Goal: Information Seeking & Learning: Learn about a topic

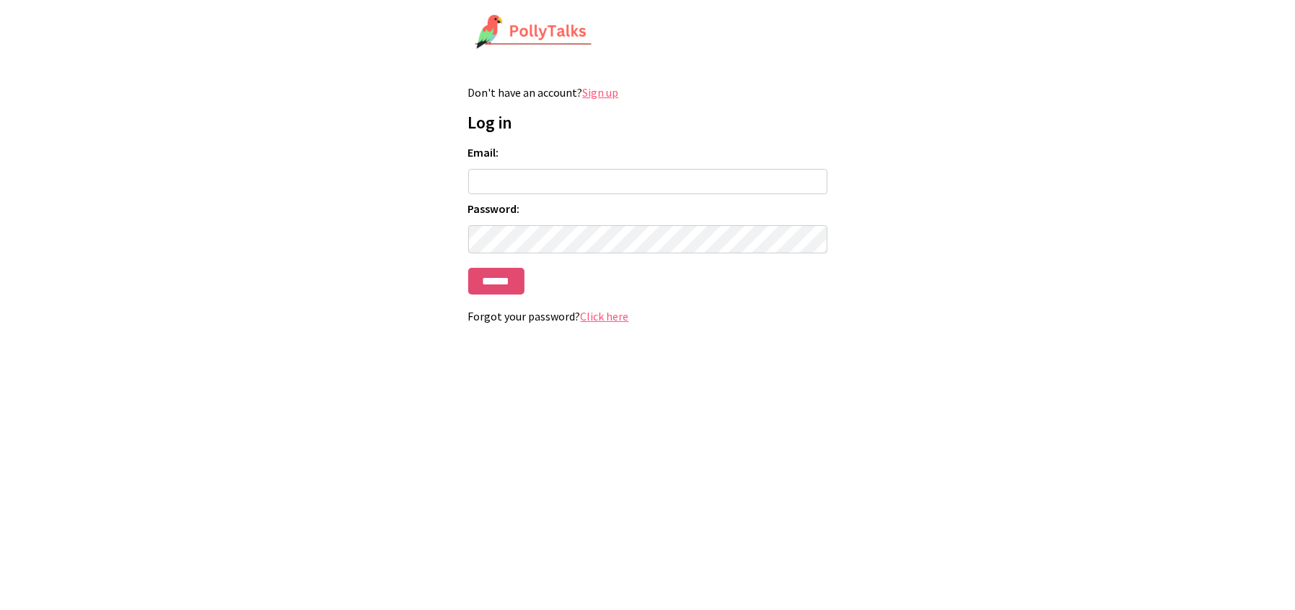
type input "**********"
click at [518, 290] on input "******" at bounding box center [496, 281] width 56 height 27
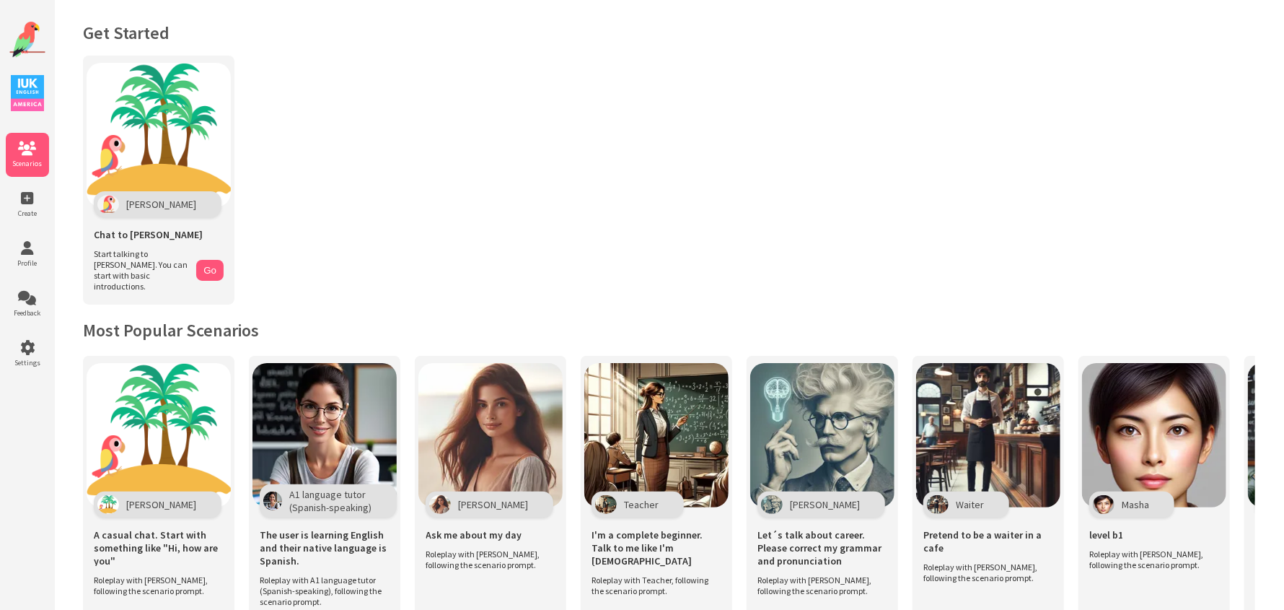
click at [40, 95] on img at bounding box center [27, 93] width 33 height 36
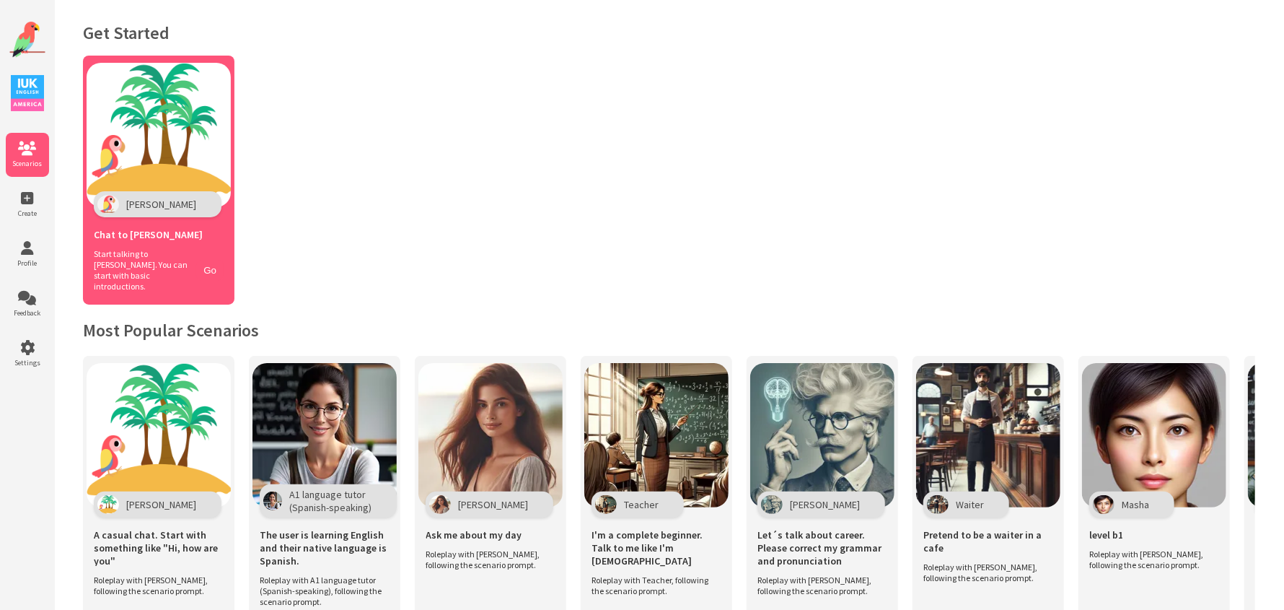
click at [154, 185] on img at bounding box center [159, 135] width 144 height 144
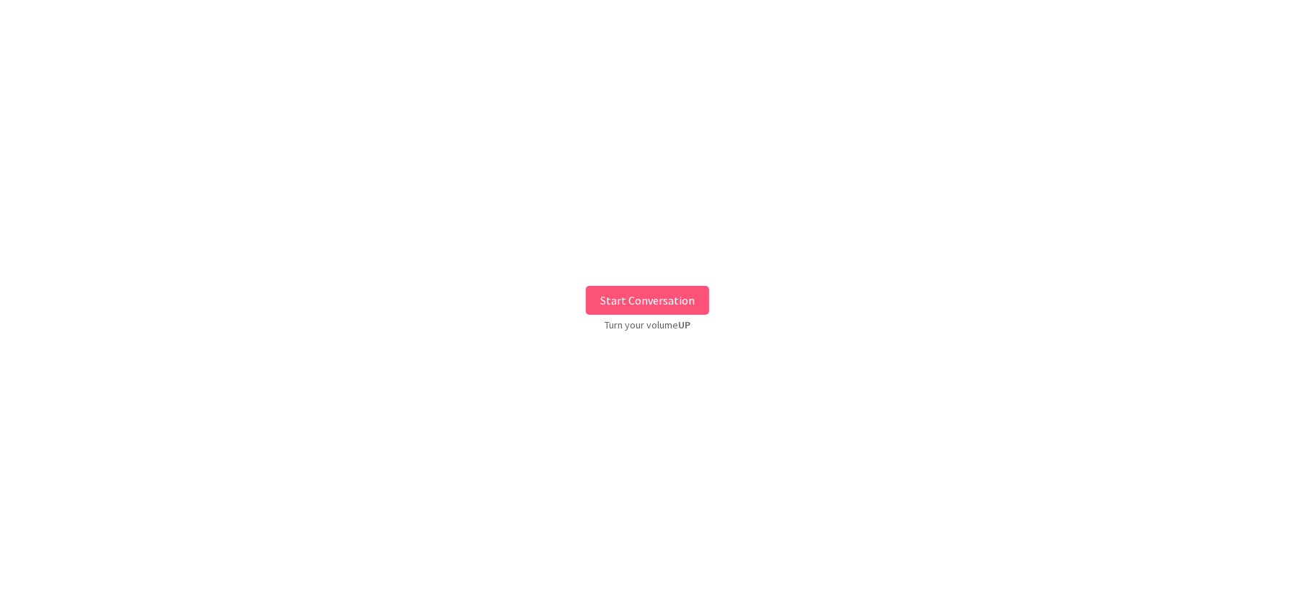
click at [626, 295] on button "Start Conversation" at bounding box center [647, 300] width 123 height 29
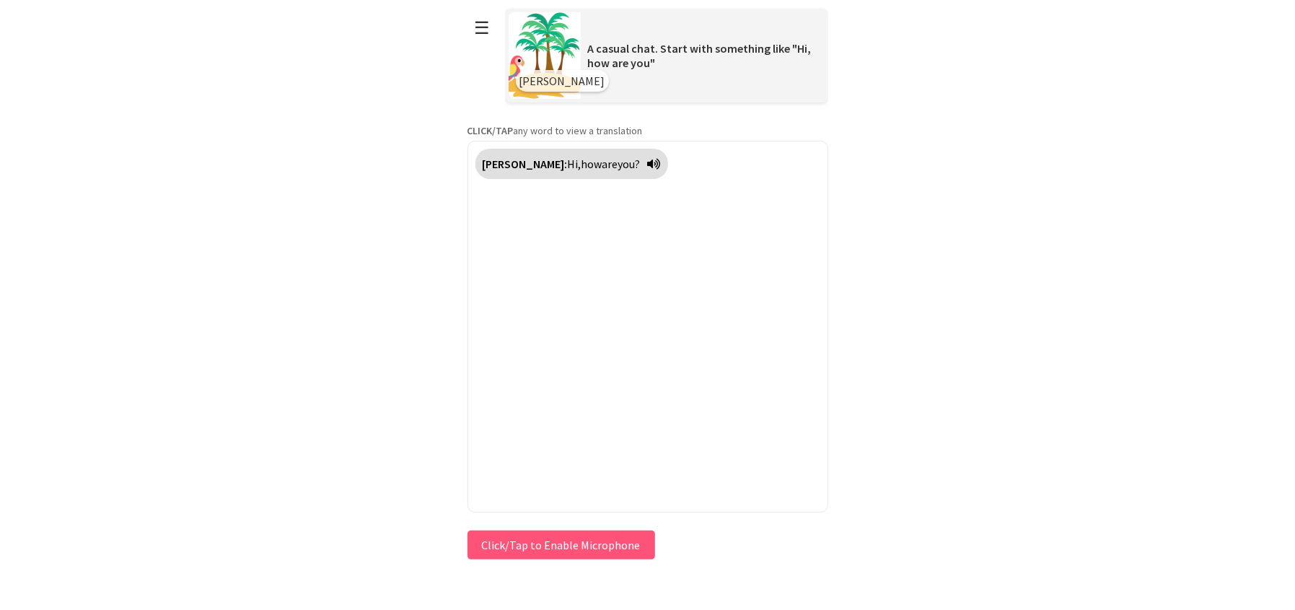
click at [613, 170] on div "[PERSON_NAME]: Hi, how are you?" at bounding box center [572, 164] width 193 height 30
drag, startPoint x: 553, startPoint y: 540, endPoint x: 535, endPoint y: 564, distance: 29.9
click at [535, 564] on body "**********" at bounding box center [648, 305] width 361 height 610
click at [538, 551] on button "Click/Tap to Enable Microphone" at bounding box center [562, 544] width 188 height 29
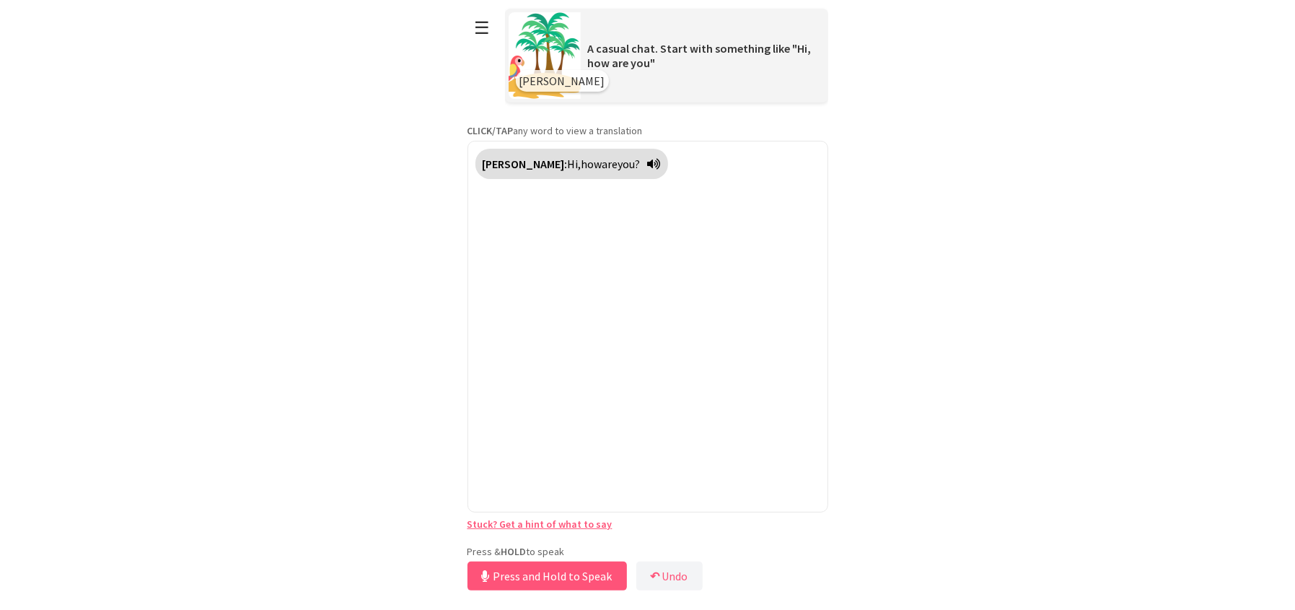
click at [932, 304] on html "**********" at bounding box center [647, 305] width 1295 height 610
click at [575, 579] on button "Release to Stop Speaking" at bounding box center [545, 575] width 155 height 29
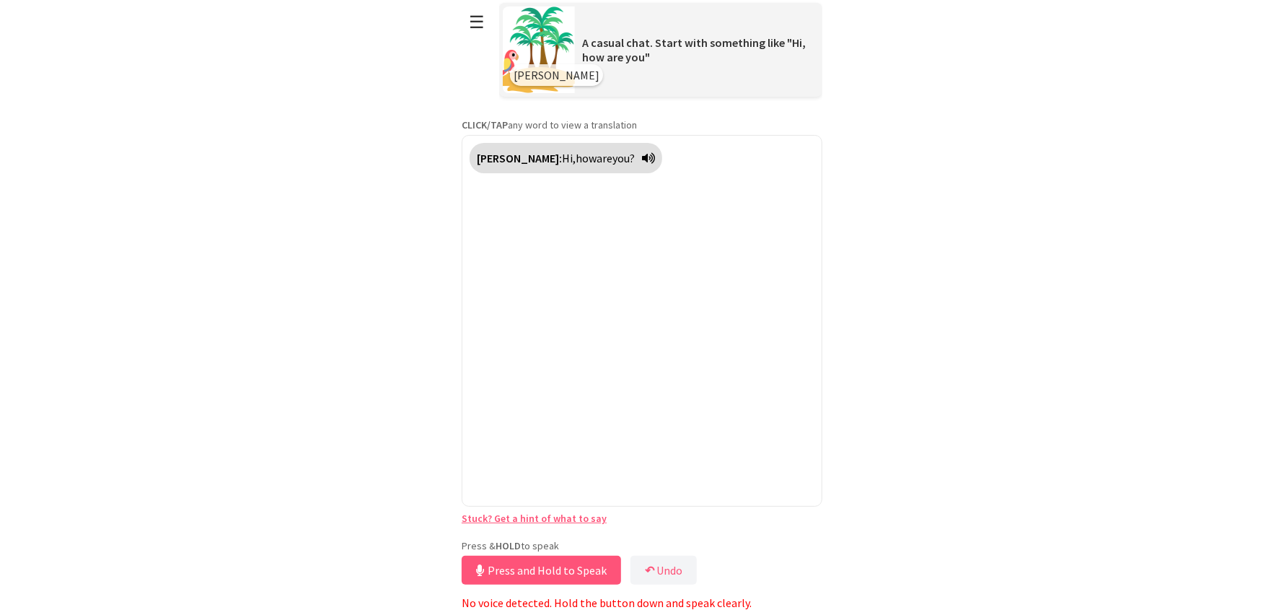
scroll to position [7, 0]
click at [509, 564] on button "Release to Stop Speaking" at bounding box center [539, 570] width 155 height 29
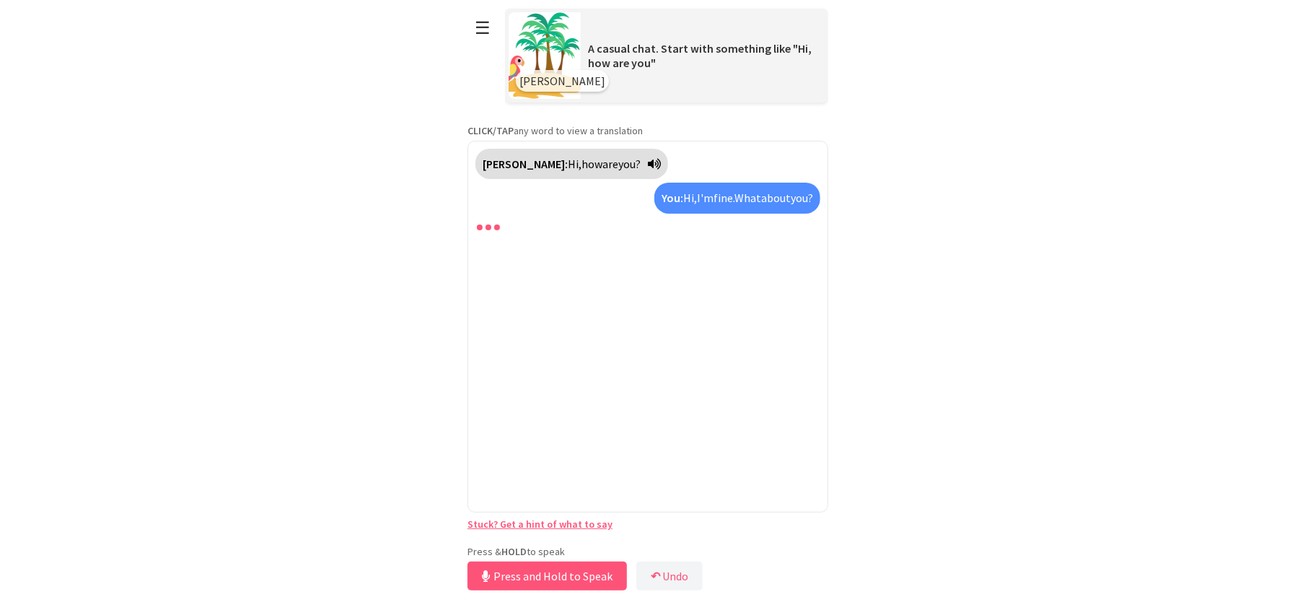
scroll to position [0, 0]
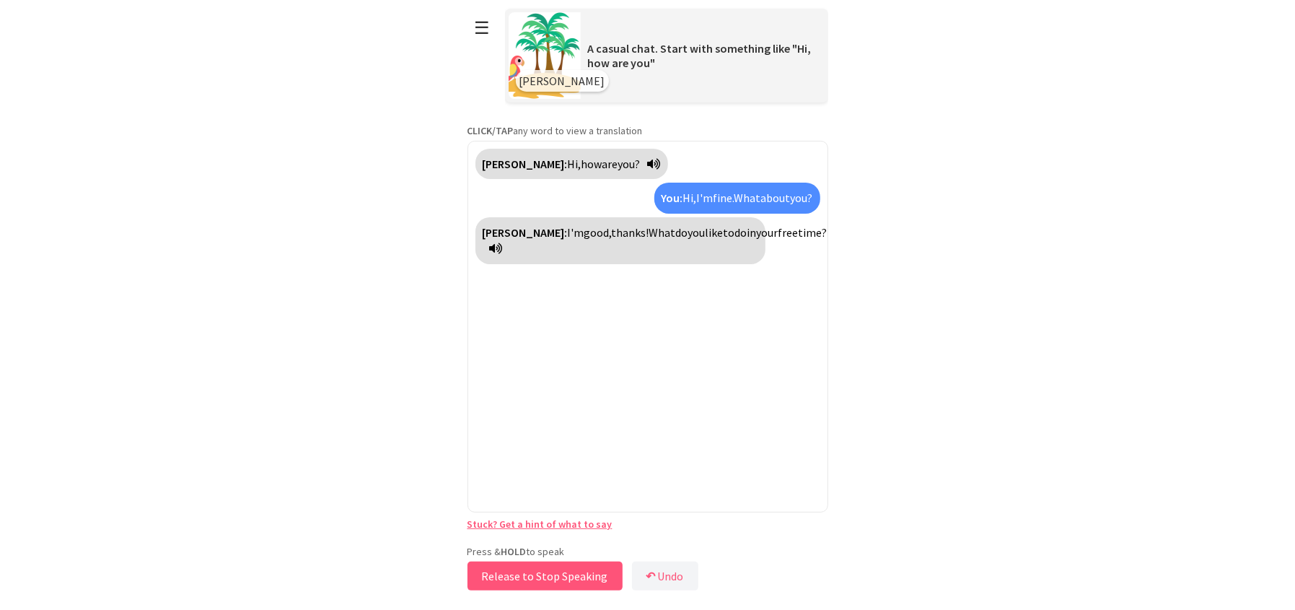
click at [507, 588] on button "Release to Stop Speaking" at bounding box center [545, 575] width 155 height 29
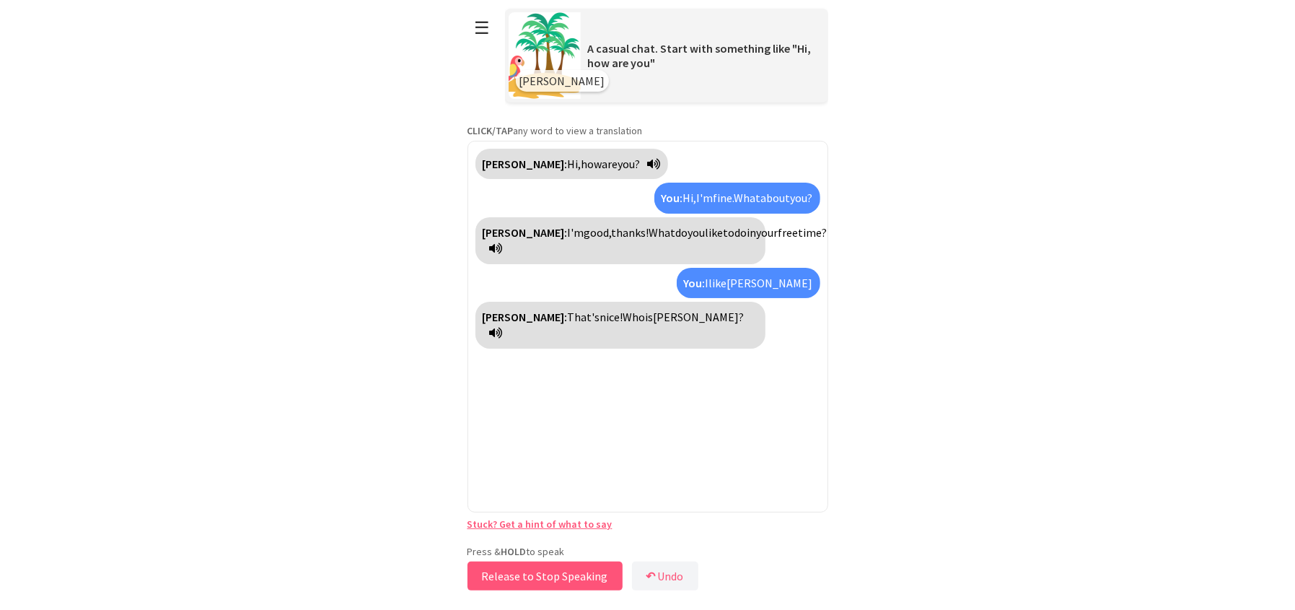
click at [520, 577] on button "Release to Stop Speaking" at bounding box center [545, 575] width 155 height 29
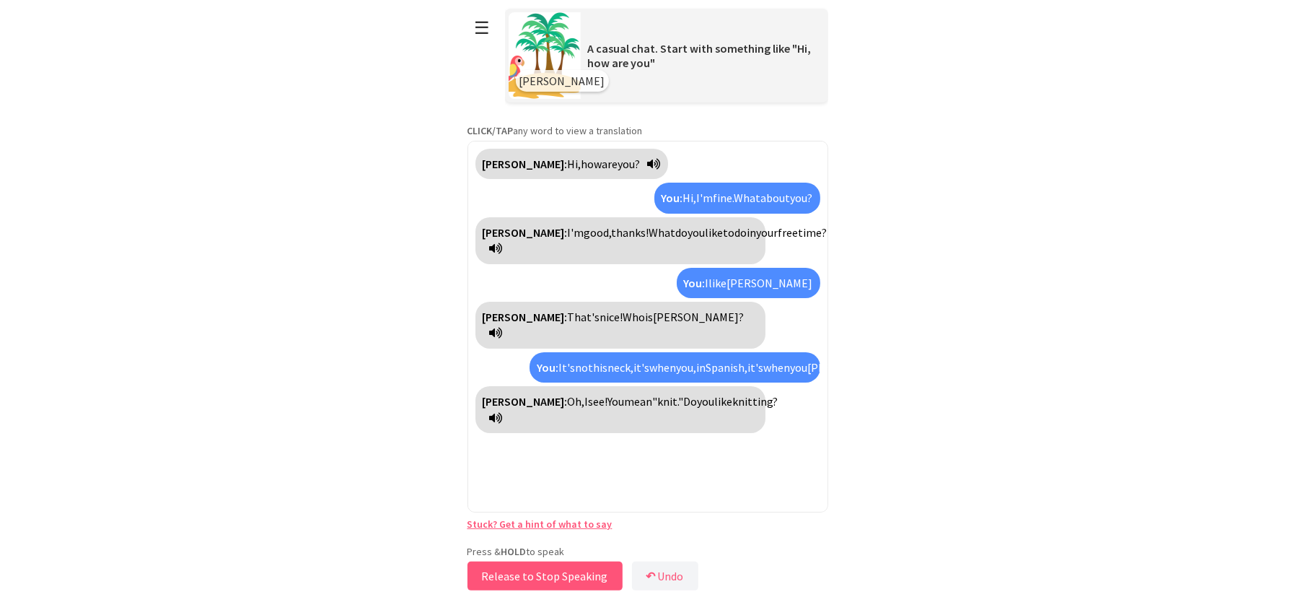
click at [520, 577] on button "Release to Stop Speaking" at bounding box center [545, 575] width 155 height 29
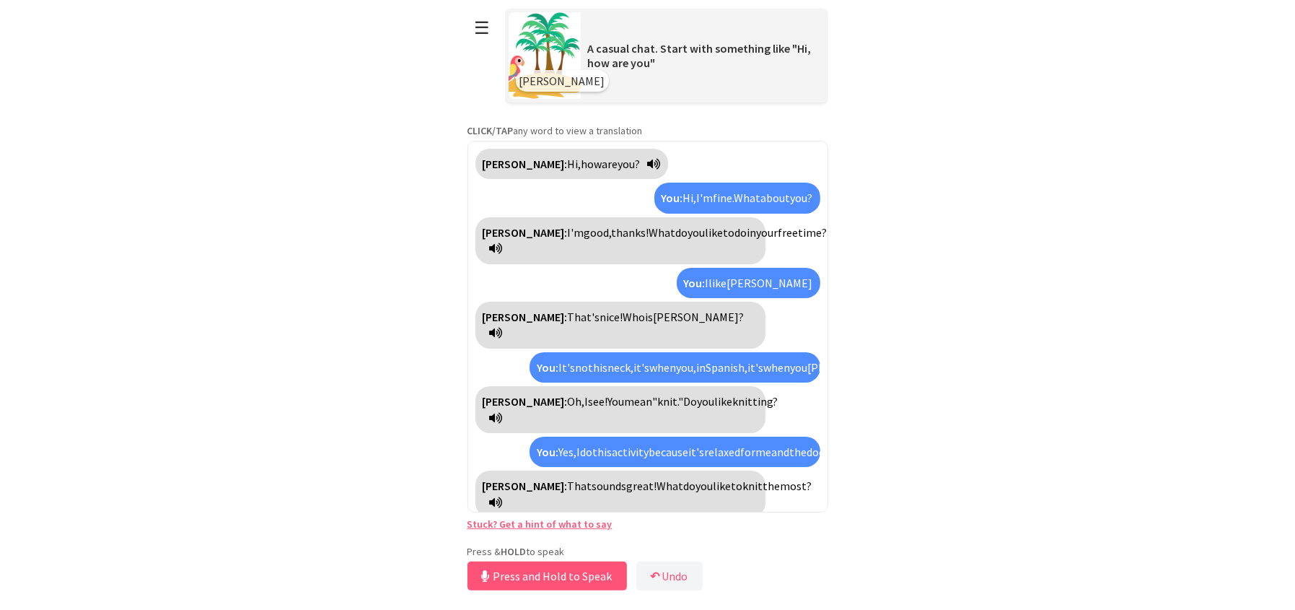
scroll to position [25, 0]
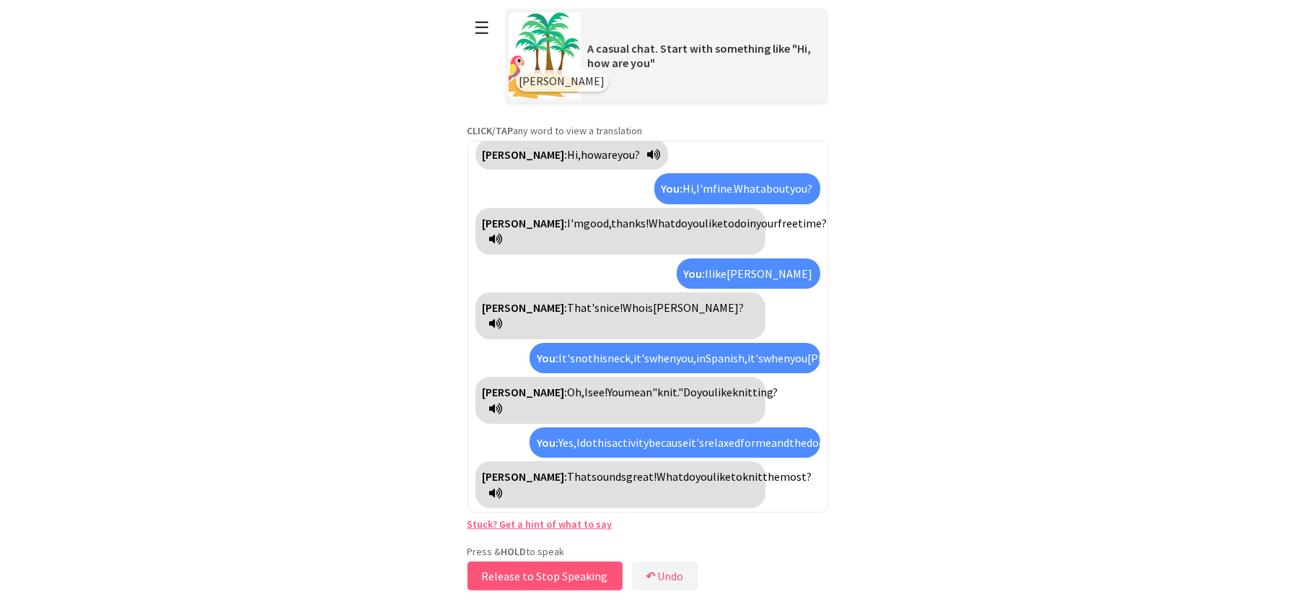
click at [520, 577] on button "Release to Stop Speaking" at bounding box center [545, 575] width 155 height 29
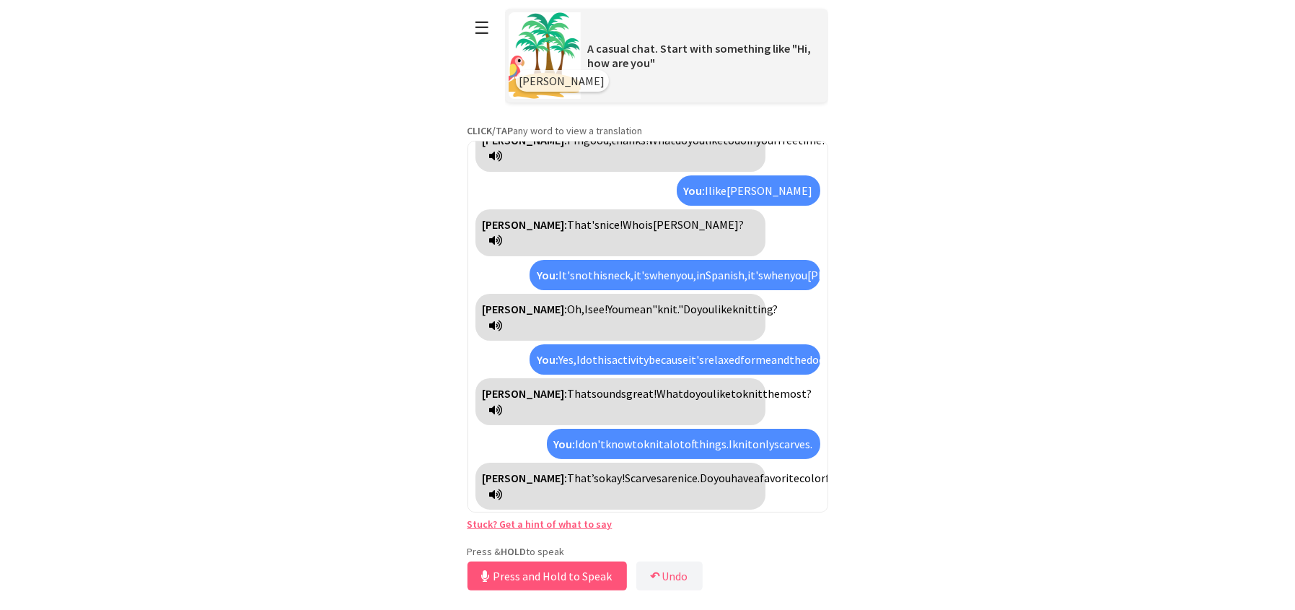
scroll to position [126, 0]
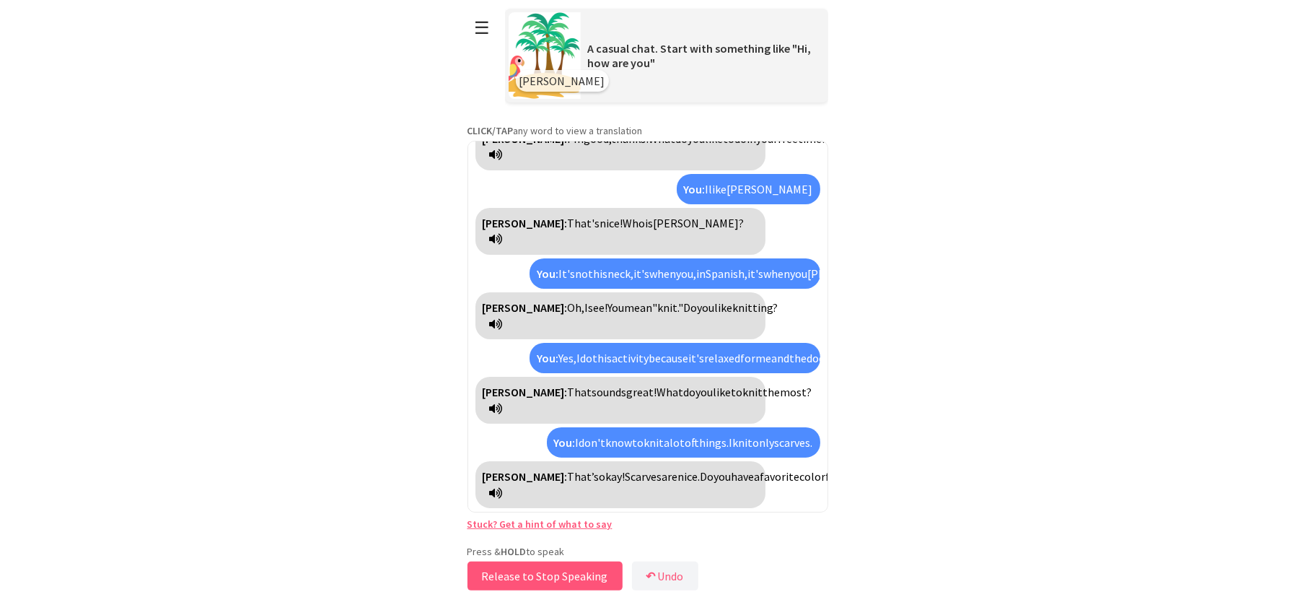
click at [520, 574] on button "Release to Stop Speaking" at bounding box center [545, 575] width 155 height 29
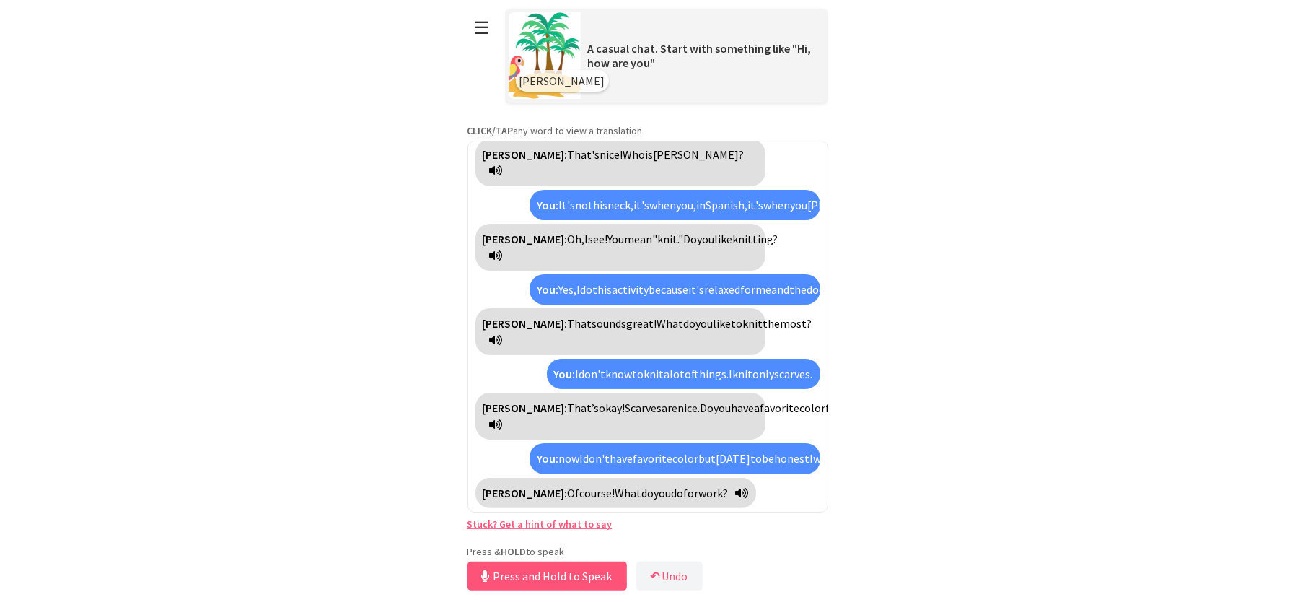
scroll to position [210, 0]
click at [522, 573] on button "Release to Stop Speaking" at bounding box center [545, 575] width 155 height 29
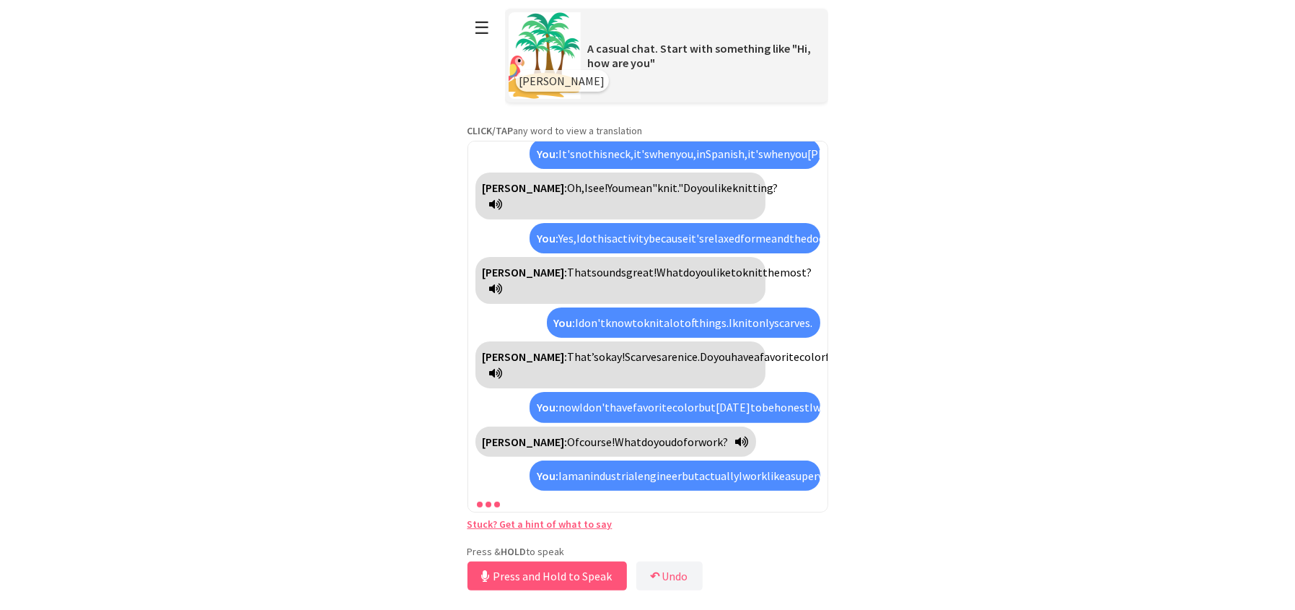
scroll to position [311, 0]
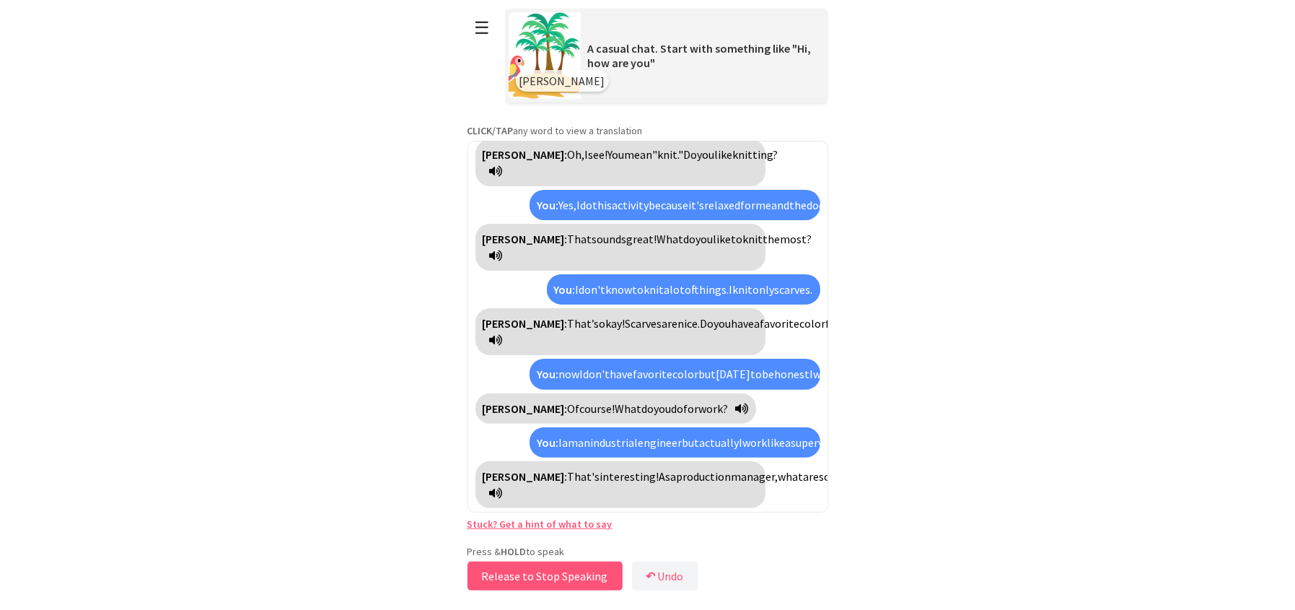
click at [504, 582] on button "Release to Stop Speaking" at bounding box center [545, 575] width 155 height 29
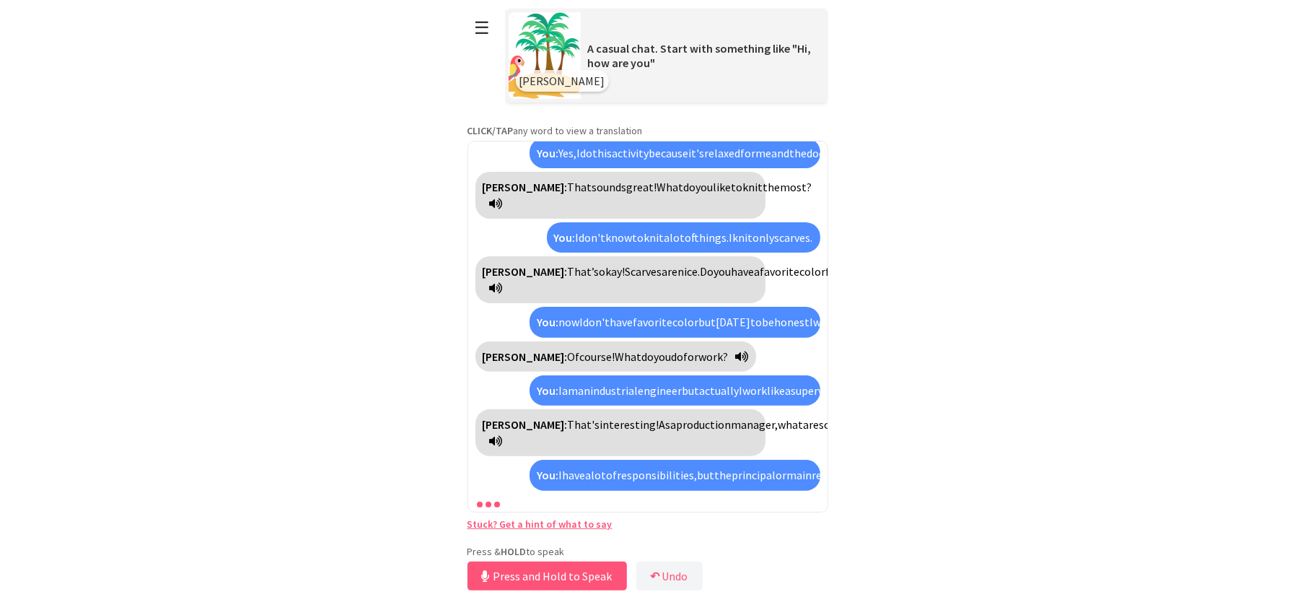
scroll to position [444, 0]
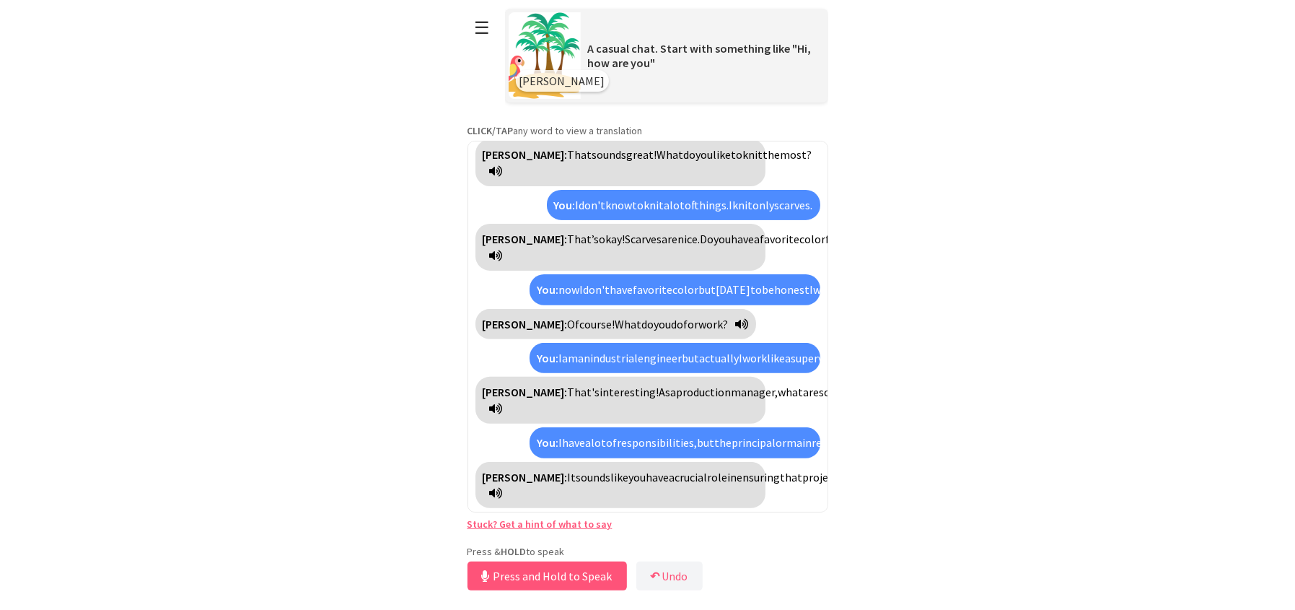
click at [503, 496] on icon at bounding box center [496, 493] width 13 height 12
click at [548, 574] on button "Release to Stop Speaking" at bounding box center [545, 575] width 155 height 29
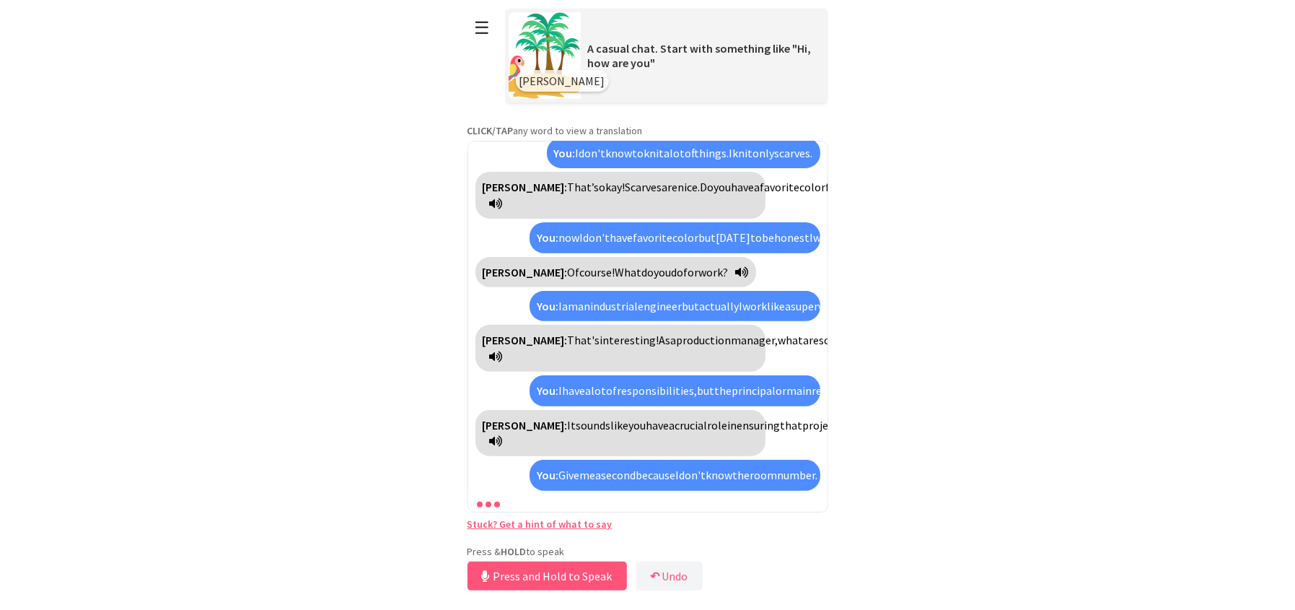
scroll to position [545, 0]
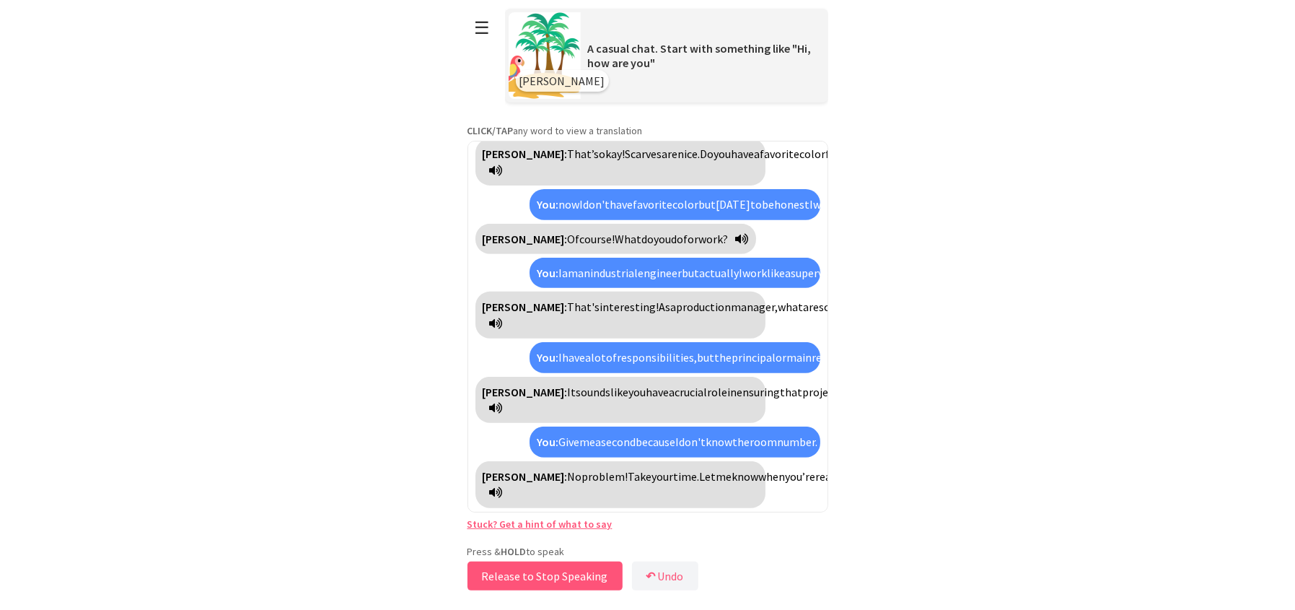
click at [524, 563] on button "Release to Stop Speaking" at bounding box center [545, 575] width 155 height 29
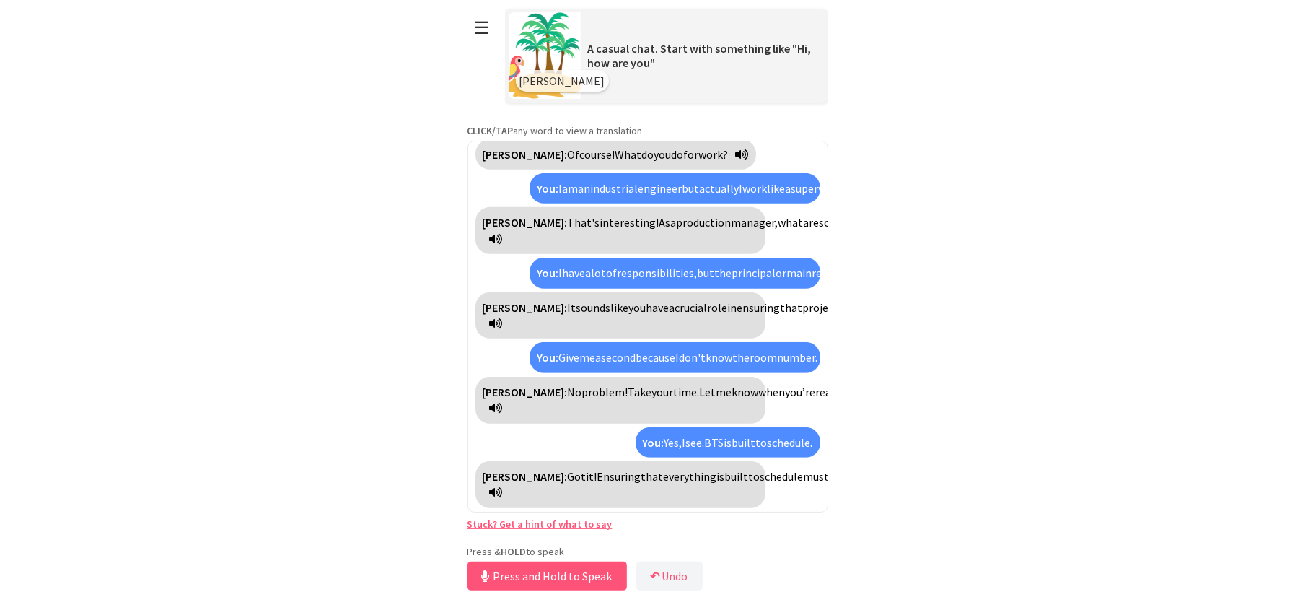
scroll to position [646, 0]
click at [527, 575] on button "Release to Stop Speaking" at bounding box center [545, 575] width 155 height 29
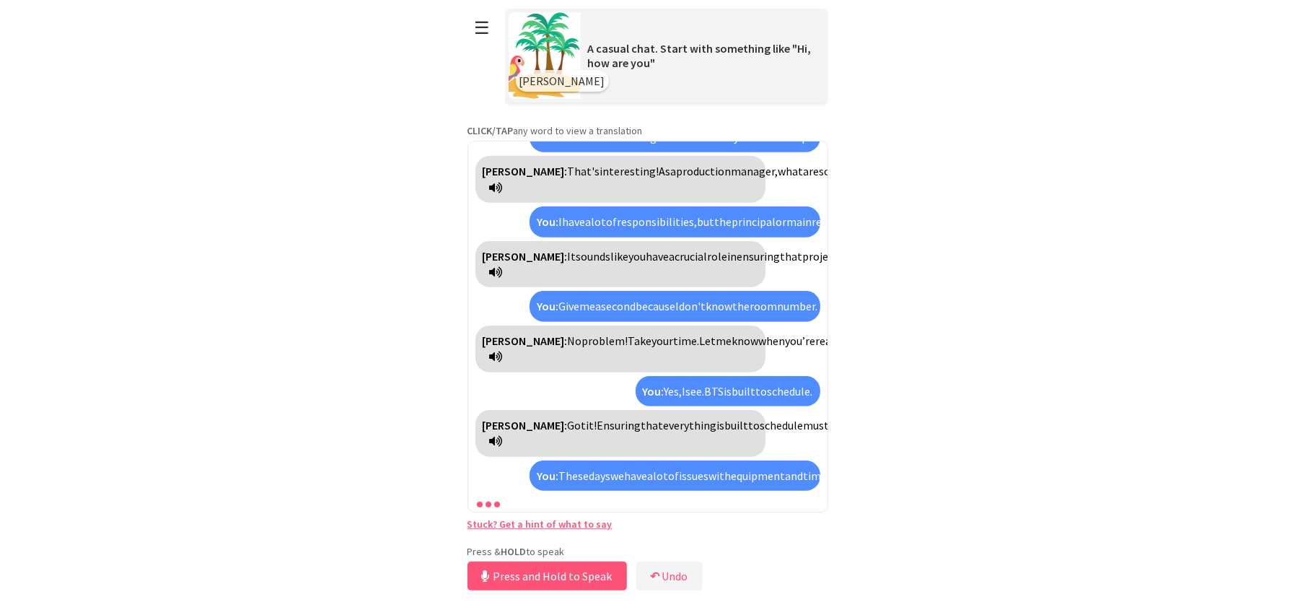
scroll to position [892, 0]
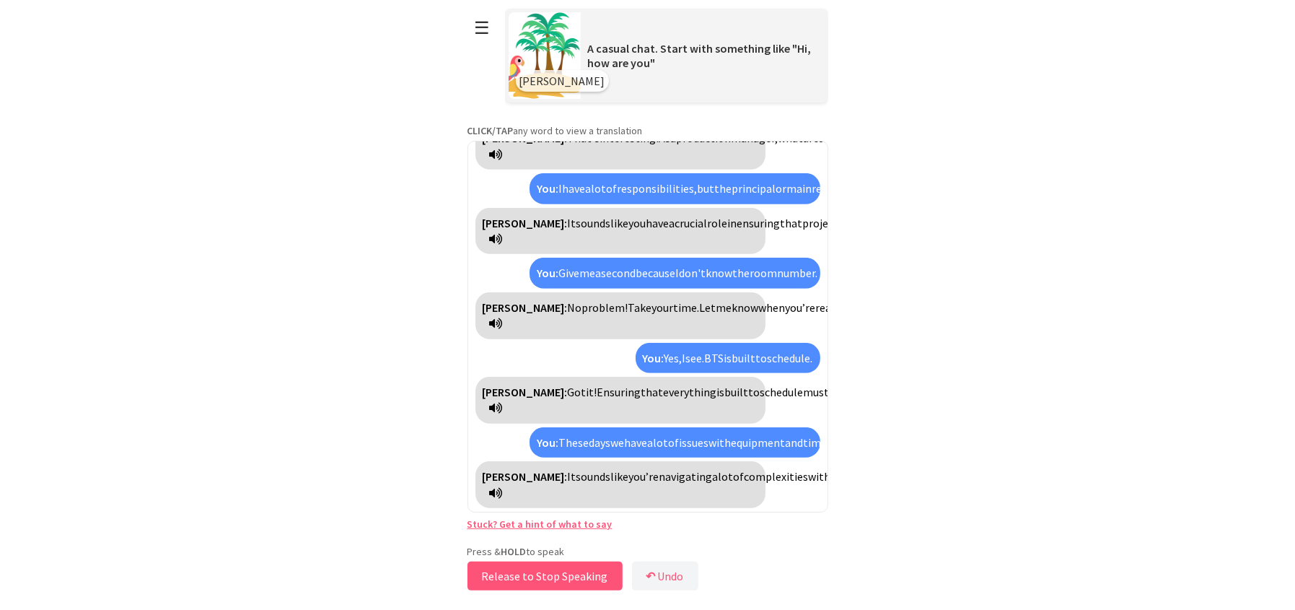
click at [517, 587] on button "Release to Stop Speaking" at bounding box center [545, 575] width 155 height 29
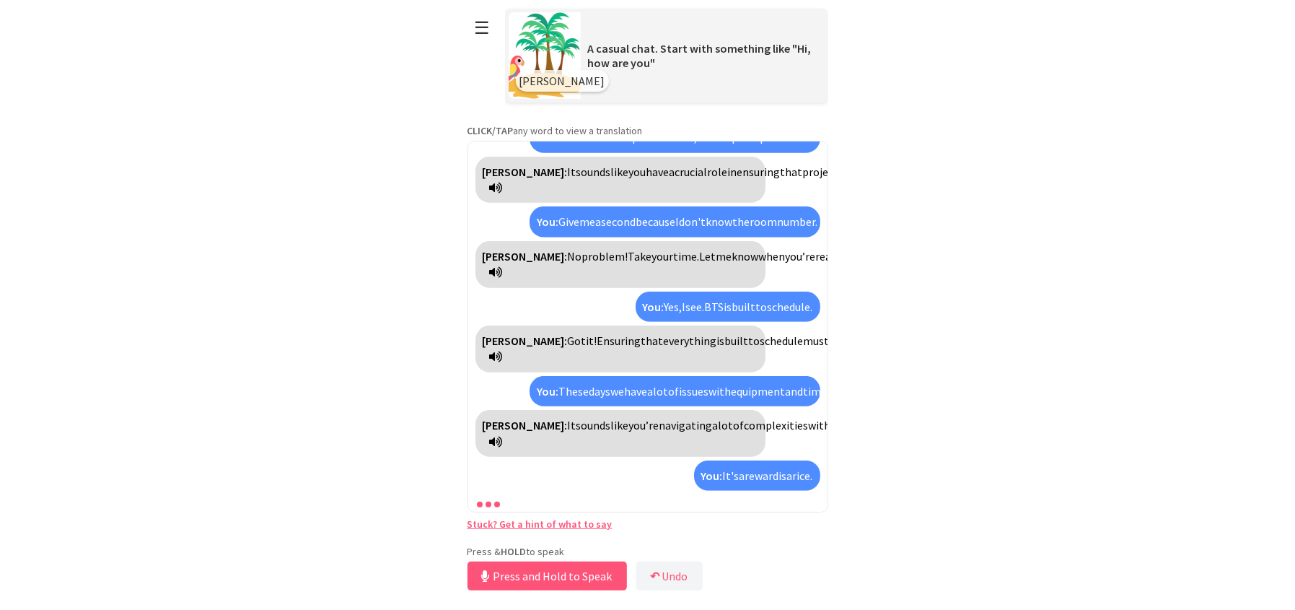
scroll to position [1009, 0]
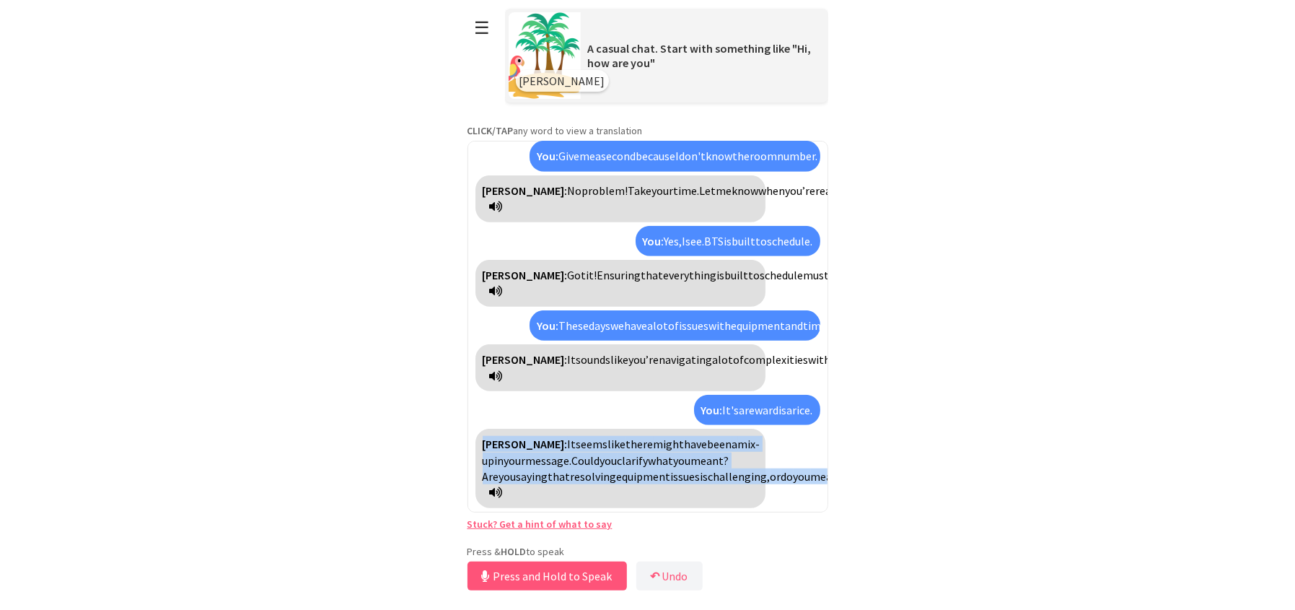
drag, startPoint x: 698, startPoint y: 492, endPoint x: 471, endPoint y: 447, distance: 231.1
click at [471, 447] on div "Polly: Hi, how are you? You: Hi, I'm fine. What about you? Polly: I'm good, tha…" at bounding box center [648, 327] width 361 height 372
copy div "Polly: It seems like there might have been a mix-up in your message. Could you …"
click at [569, 578] on button "Release to Stop Speaking" at bounding box center [545, 575] width 155 height 29
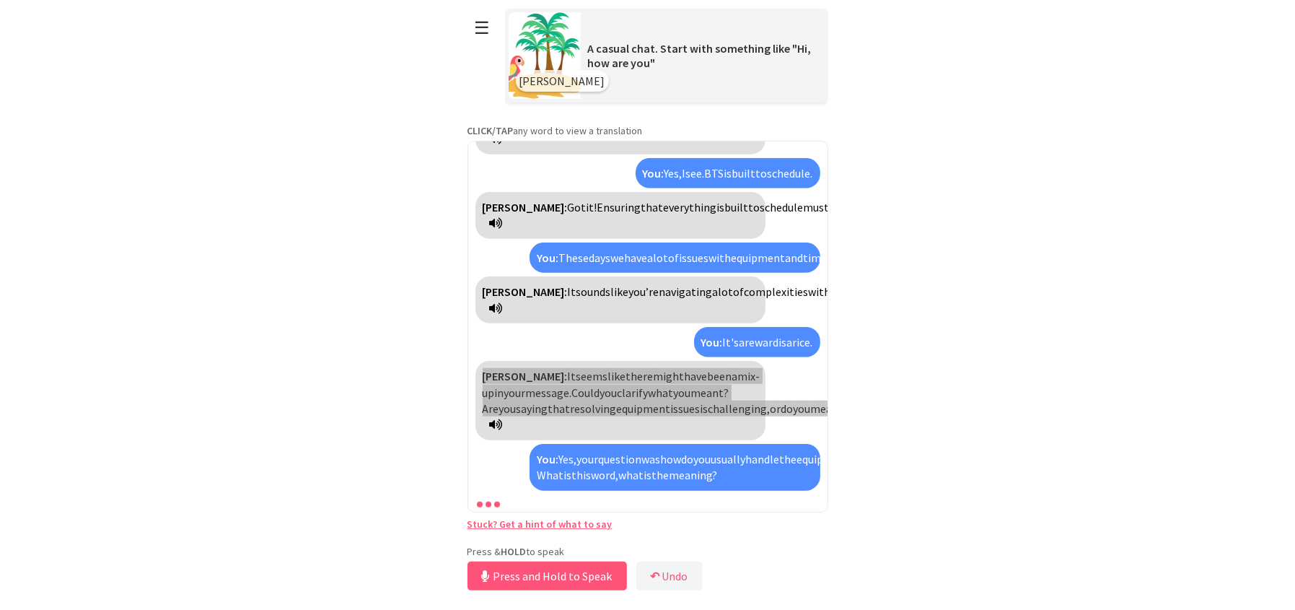
scroll to position [1255, 0]
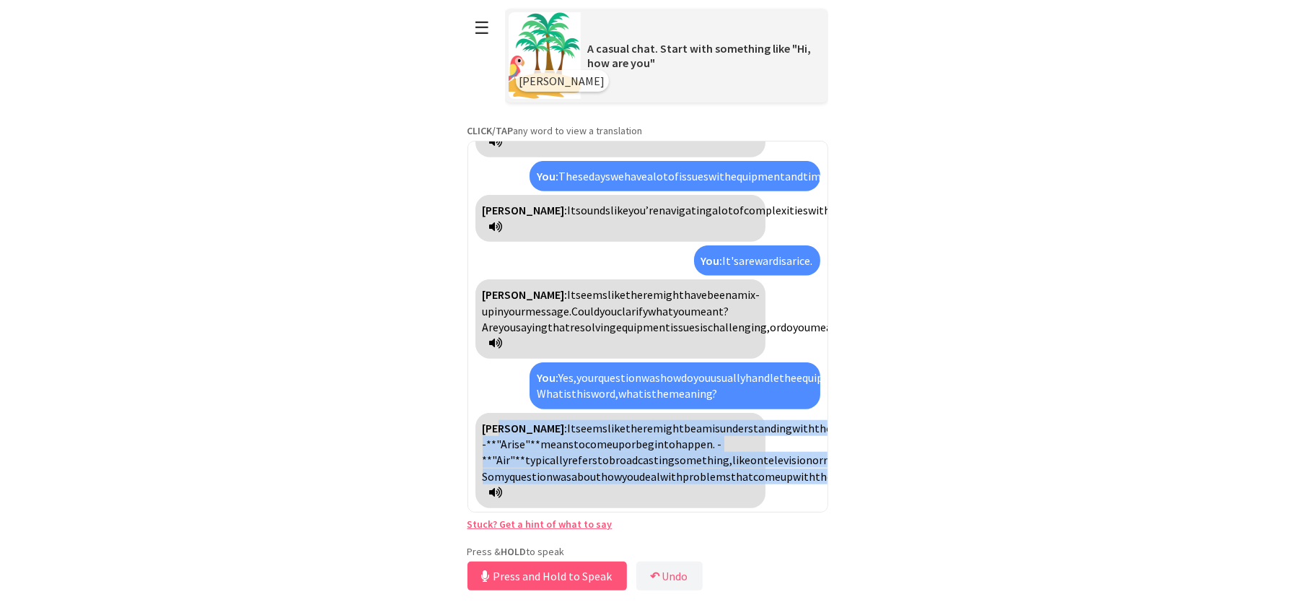
drag, startPoint x: 538, startPoint y: 491, endPoint x: 498, endPoint y: 351, distance: 145.7
click at [498, 413] on div "Polly: It seems like there might be a misunderstanding with the phrase **"when …" at bounding box center [621, 460] width 290 height 95
copy div "ly: It seems like there might be a misunderstanding with the phrase **"when the…"
click at [559, 582] on button "Release to Stop Speaking" at bounding box center [545, 575] width 155 height 29
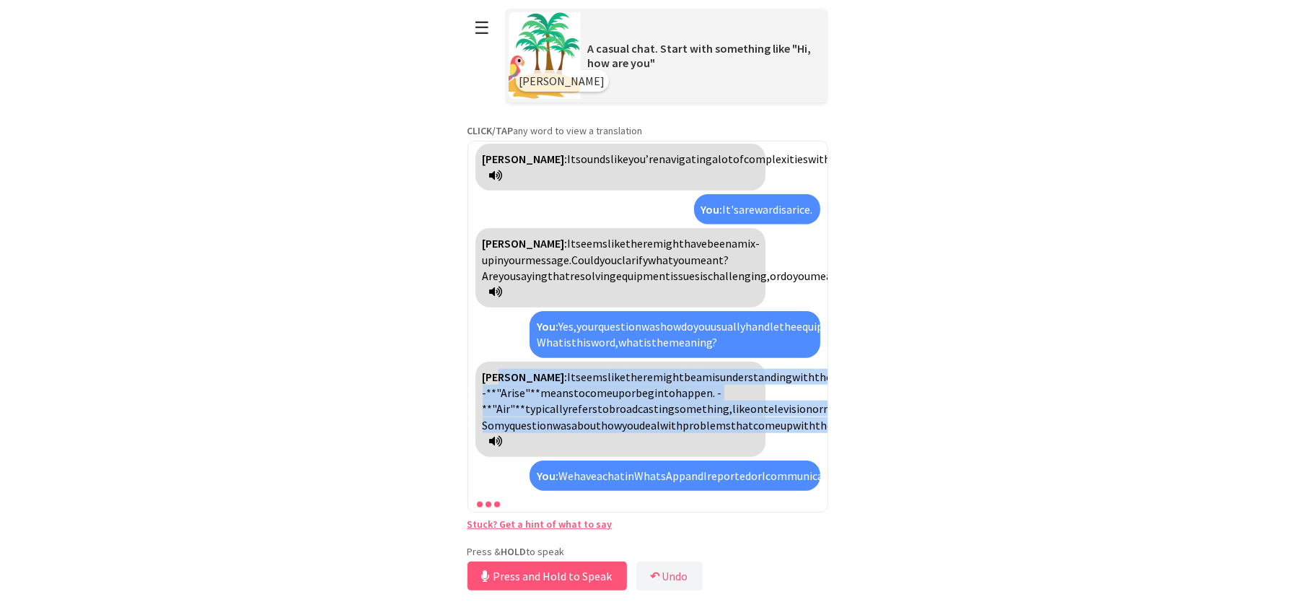
scroll to position [1533, 0]
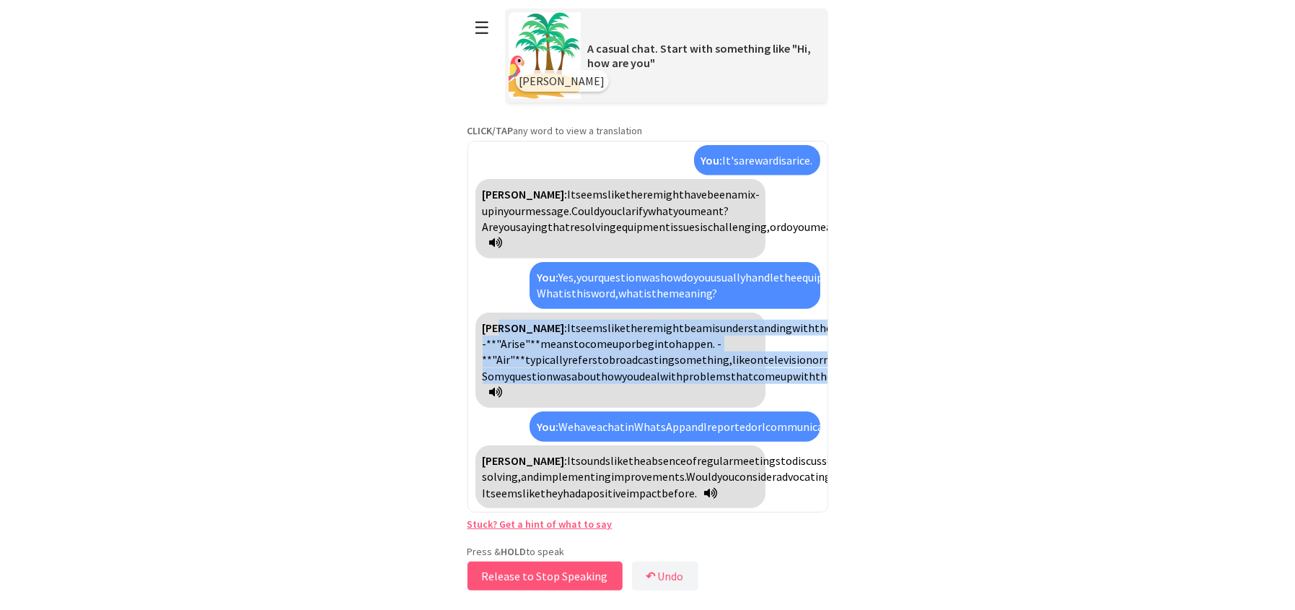
click at [558, 580] on button "Release to Stop Speaking" at bounding box center [545, 575] width 155 height 29
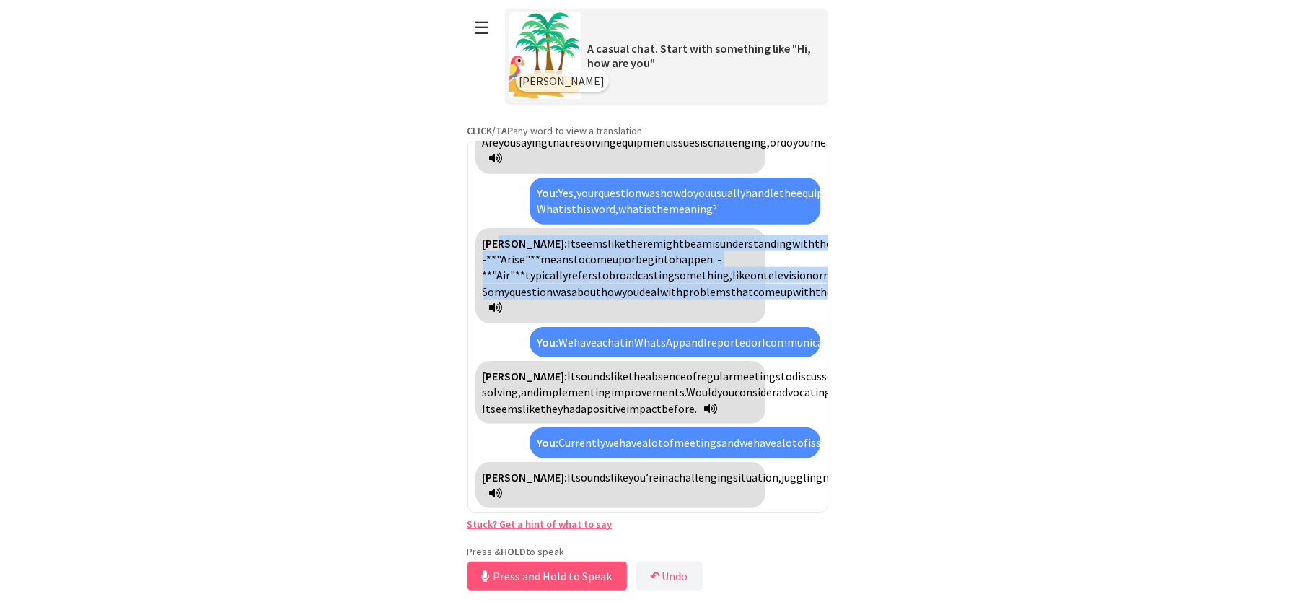
scroll to position [1795, 0]
drag, startPoint x: 527, startPoint y: 569, endPoint x: 535, endPoint y: 547, distance: 23.7
click at [529, 561] on button "Release to Stop Speaking" at bounding box center [545, 575] width 155 height 29
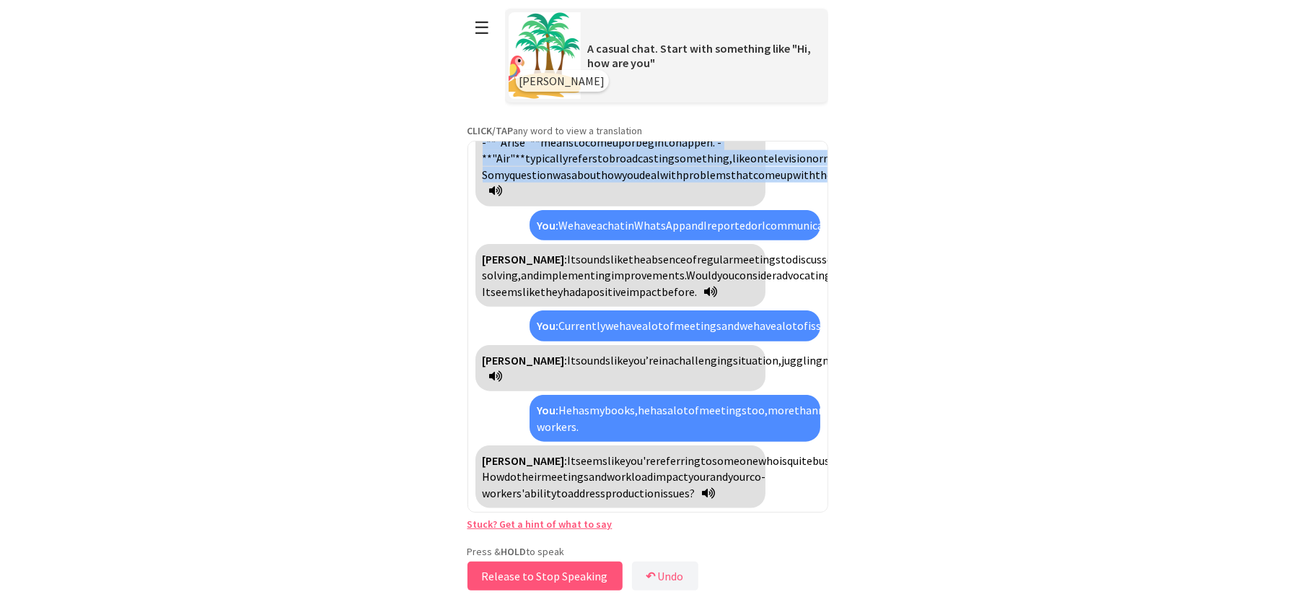
scroll to position [1945, 0]
click at [546, 574] on button "Release to Stop Speaking" at bounding box center [545, 575] width 155 height 29
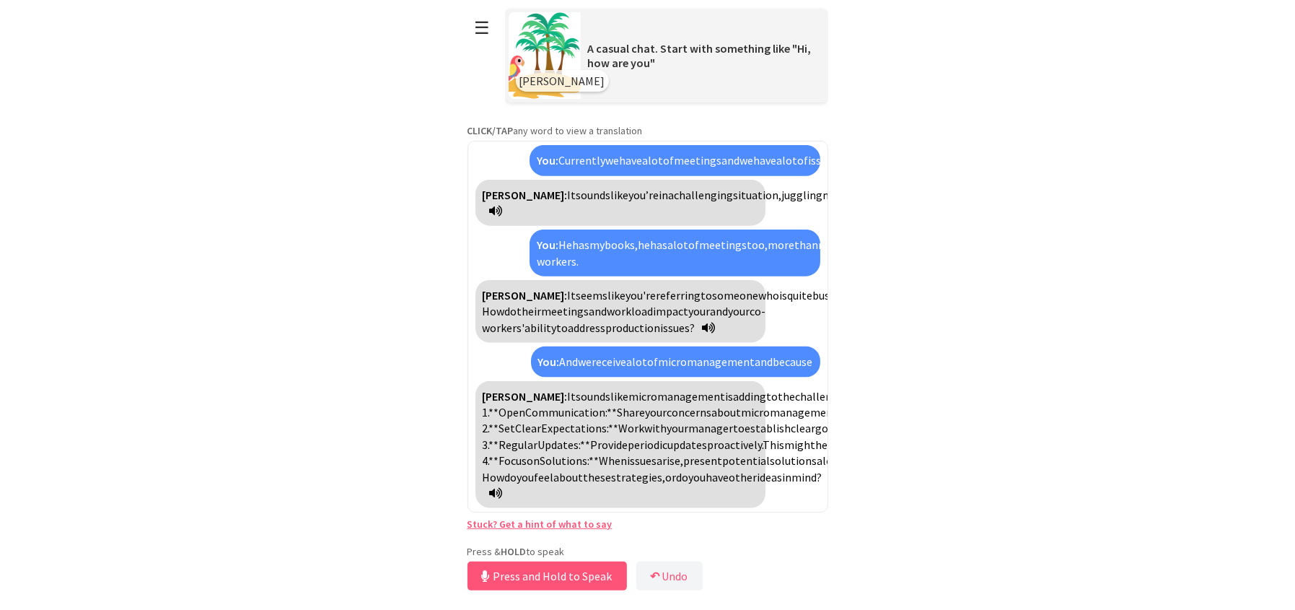
scroll to position [2352, 0]
drag, startPoint x: 512, startPoint y: 570, endPoint x: 521, endPoint y: 569, distance: 8.7
click at [521, 569] on button "Release to Stop Speaking" at bounding box center [545, 575] width 155 height 29
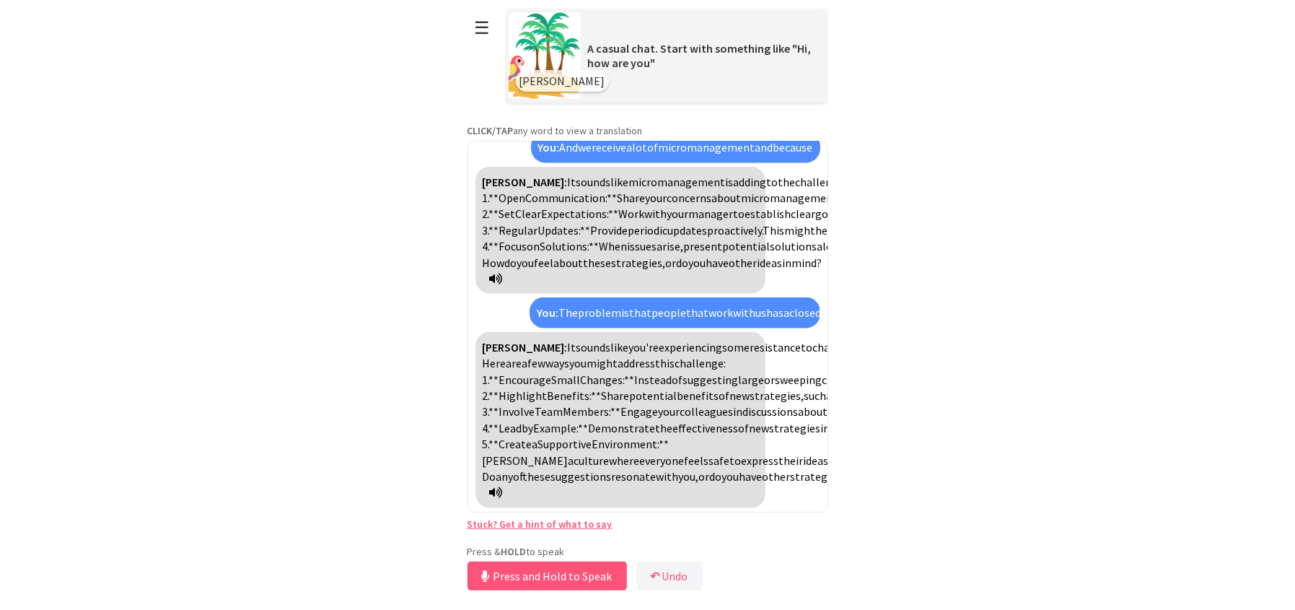
scroll to position [2689, 0]
click at [503, 494] on icon at bounding box center [496, 492] width 13 height 12
